Goal: Information Seeking & Learning: Find specific fact

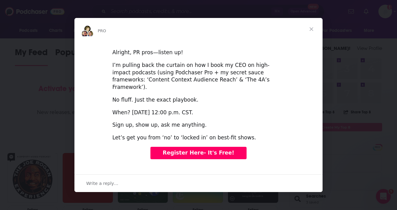
click at [311, 32] on span "Close" at bounding box center [311, 29] width 22 height 22
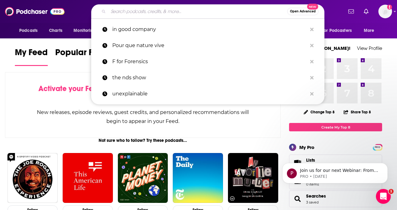
click at [134, 14] on input "Search podcasts, credits, & more..." at bounding box center [197, 12] width 179 height 10
paste input "RBC Capital: Pathfinders in Biopharma"
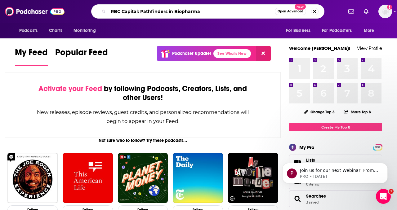
type input "RBC Capital: Pathfinders in Biopharma"
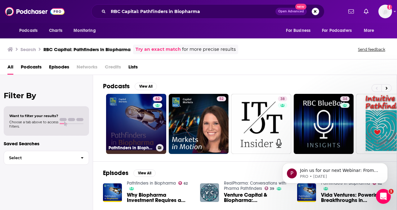
click at [129, 125] on link "62 Pathfinders in Biopharma" at bounding box center [136, 124] width 60 height 60
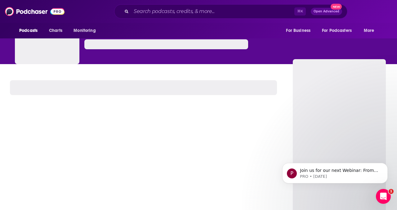
scroll to position [74, 0]
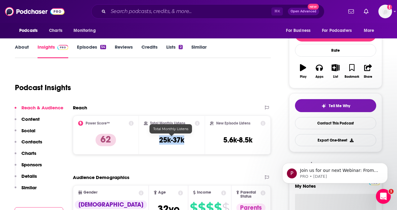
drag, startPoint x: 153, startPoint y: 139, endPoint x: 185, endPoint y: 140, distance: 32.9
click at [186, 140] on div "Total Monthly Listens 25k-37k" at bounding box center [172, 135] width 56 height 29
copy h3 "25k-37k"
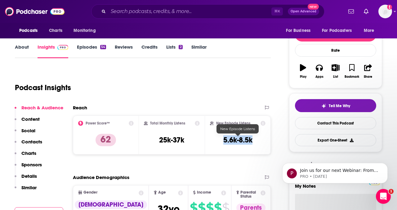
drag, startPoint x: 217, startPoint y: 138, endPoint x: 256, endPoint y: 138, distance: 38.4
click at [256, 138] on div "New Episode Listens 5.6k-8.5k" at bounding box center [237, 135] width 55 height 29
copy h3 "5.6k-8.5k"
